Goal: Check status: Check status

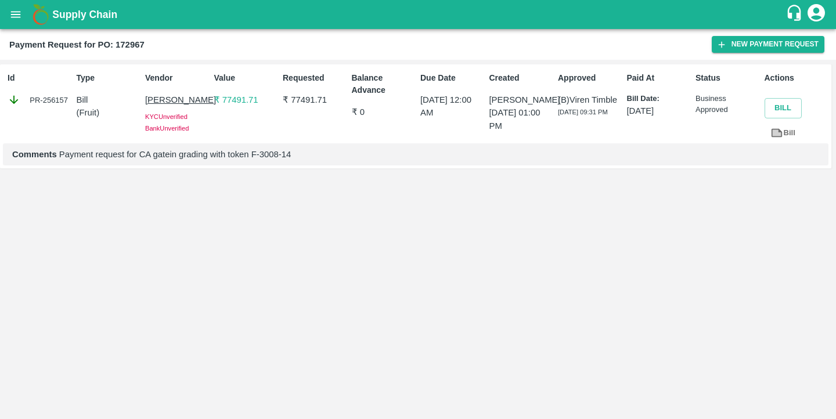
drag, startPoint x: 421, startPoint y: 100, endPoint x: 474, endPoint y: 113, distance: 53.8
click at [474, 113] on p "10 Sep 2025, 12:00 AM" at bounding box center [452, 106] width 64 height 26
click at [458, 115] on p "10 Sep 2025, 12:00 AM" at bounding box center [452, 106] width 64 height 26
drag, startPoint x: 458, startPoint y: 115, endPoint x: 417, endPoint y: 100, distance: 43.7
click at [417, 101] on div "Due Date 10 Sep 2025, 12:00 AM" at bounding box center [450, 105] width 69 height 76
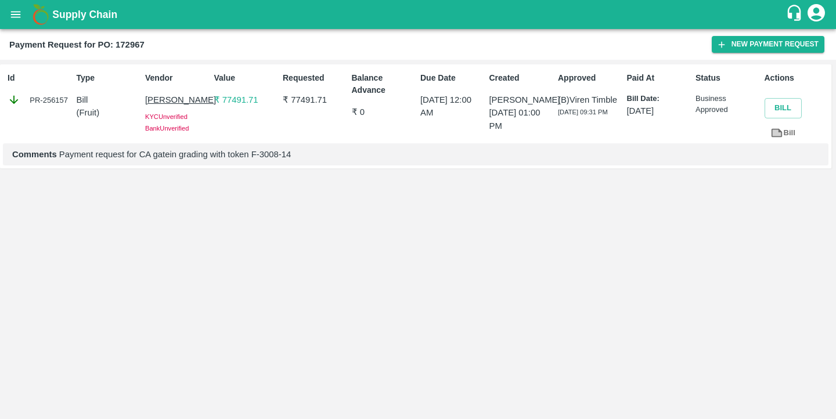
click at [569, 183] on div "Id PR-256157 Type Bill ( Fruit ) Vendor Satish Kumar KYC Unverified Bank Unveri…" at bounding box center [418, 239] width 836 height 359
click at [18, 21] on button "open drawer" at bounding box center [15, 14] width 27 height 27
